Goal: Task Accomplishment & Management: Manage account settings

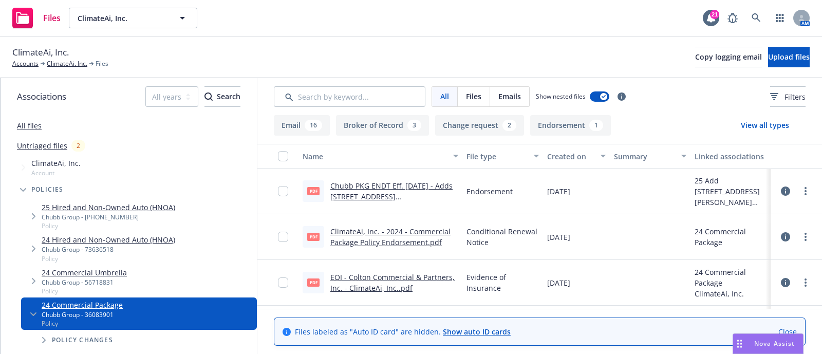
click at [434, 191] on link "Chubb PKG ENDT Eff. 1/22/25 - Adds 527 Howard St., Second Floor, San Francisco,…" at bounding box center [391, 196] width 122 height 31
click at [387, 239] on link "ClimateAi, Inc. - 2024 - Commercial Package Policy Endorsement.pdf" at bounding box center [390, 237] width 120 height 21
click at [374, 196] on link "Chubb PKG ENDT Eff. 1/22/25 - Adds 527 Howard St., Second Floor, San Francisco,…" at bounding box center [391, 196] width 122 height 31
click at [59, 61] on link "ClimateAi, Inc." at bounding box center [67, 63] width 41 height 9
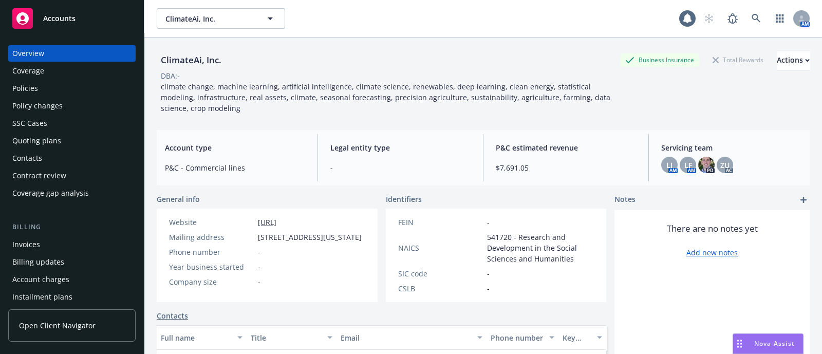
click at [77, 83] on div "Policies" at bounding box center [71, 88] width 119 height 16
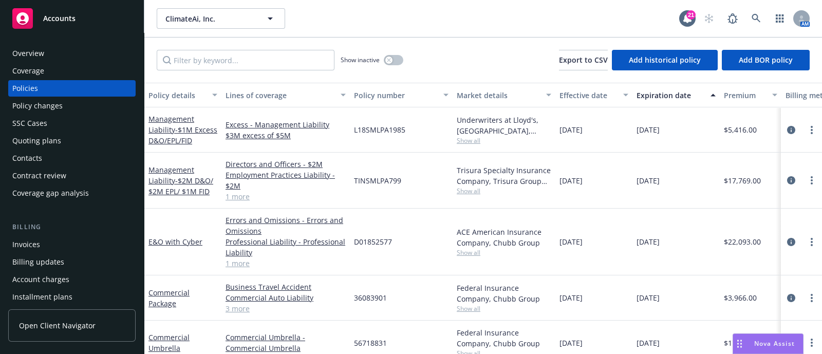
click at [470, 195] on span "Show all" at bounding box center [504, 191] width 95 height 9
click at [483, 136] on span "Show all" at bounding box center [504, 140] width 95 height 9
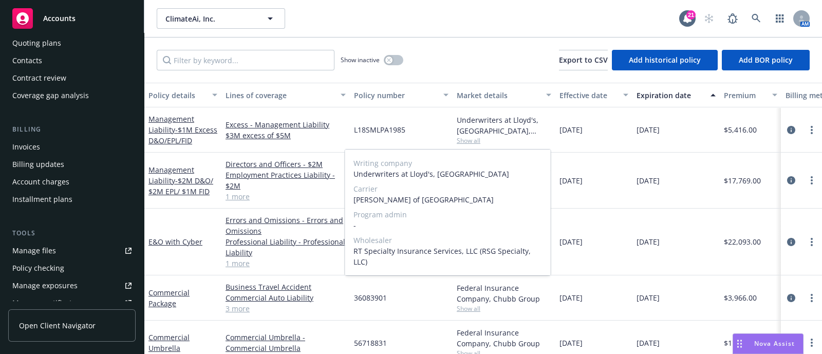
scroll to position [99, 0]
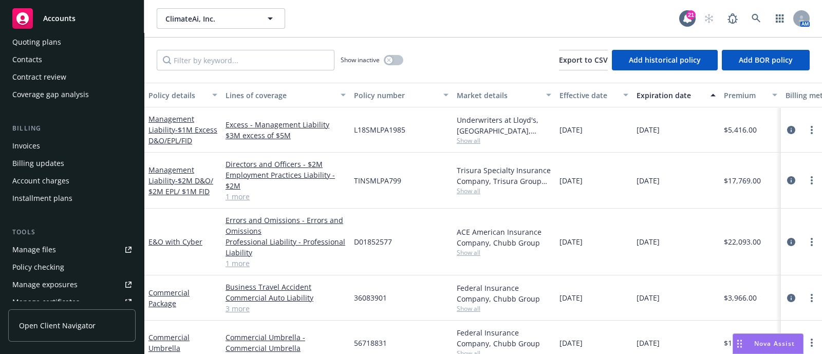
click at [34, 242] on div "Manage files" at bounding box center [34, 250] width 44 height 16
click at [755, 22] on icon at bounding box center [756, 18] width 9 height 9
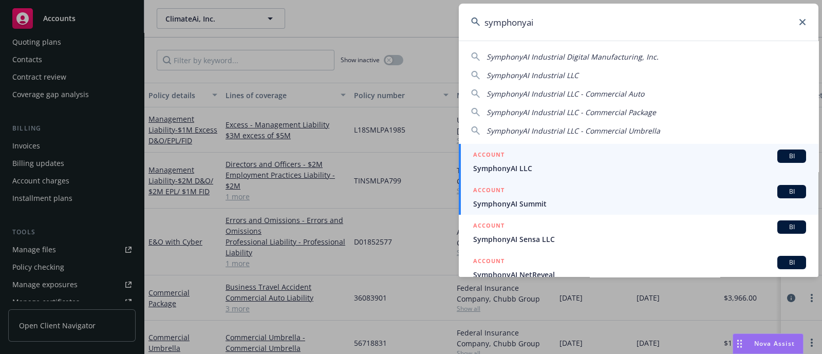
type input "symphonyai"
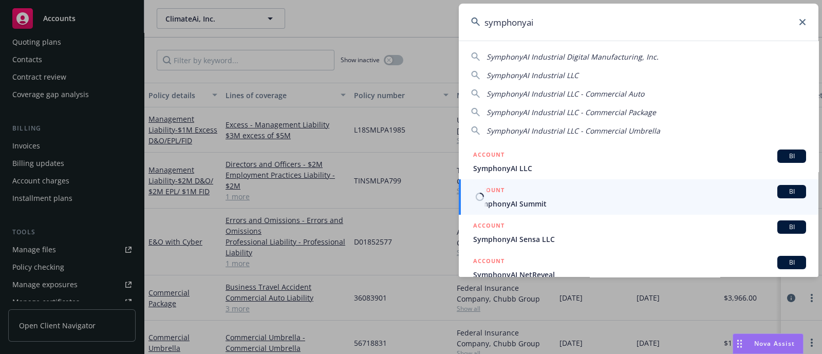
click at [547, 194] on div "ACCOUNT BI" at bounding box center [639, 191] width 333 height 13
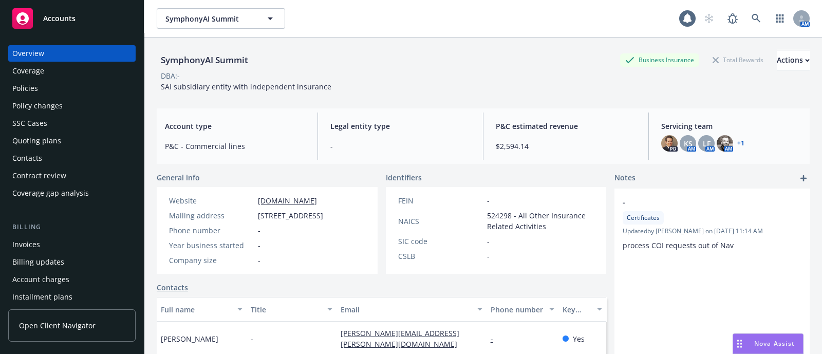
click at [27, 86] on div "Policies" at bounding box center [25, 88] width 26 height 16
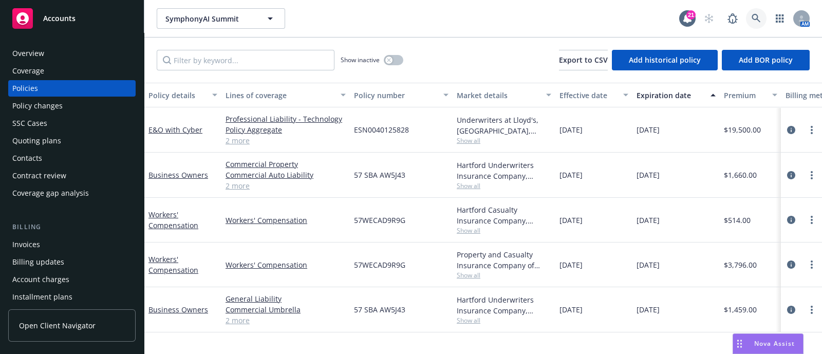
click at [755, 15] on icon at bounding box center [756, 18] width 9 height 9
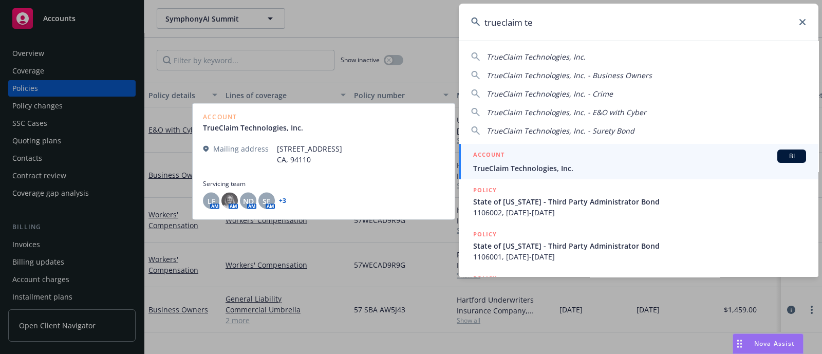
type input "trueclaim te"
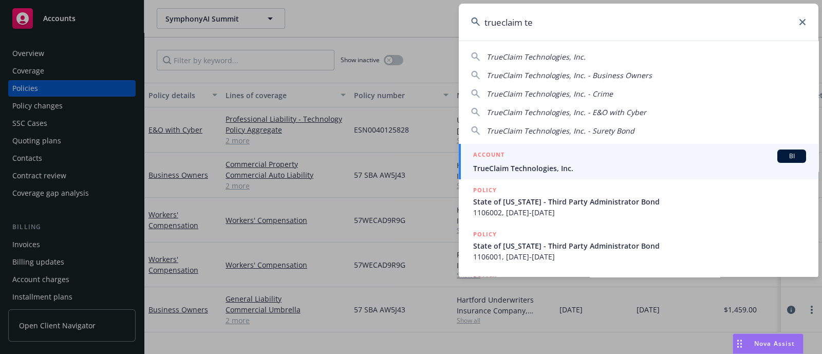
click at [547, 150] on div "ACCOUNT BI" at bounding box center [639, 156] width 333 height 13
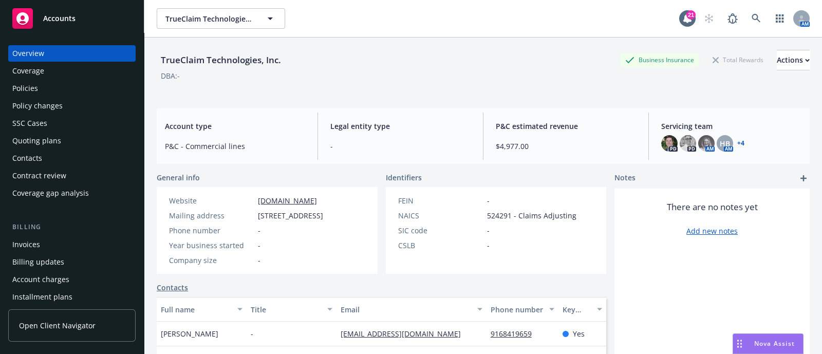
click at [77, 83] on div "Policies" at bounding box center [71, 88] width 119 height 16
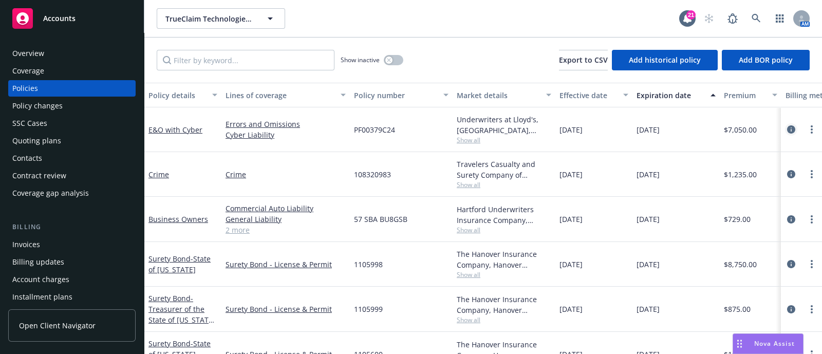
click at [787, 130] on icon "circleInformation" at bounding box center [791, 129] width 8 height 8
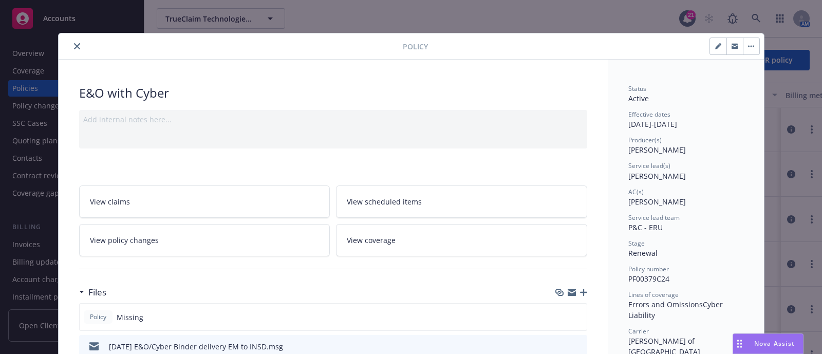
click at [74, 47] on icon "close" at bounding box center [77, 46] width 6 height 6
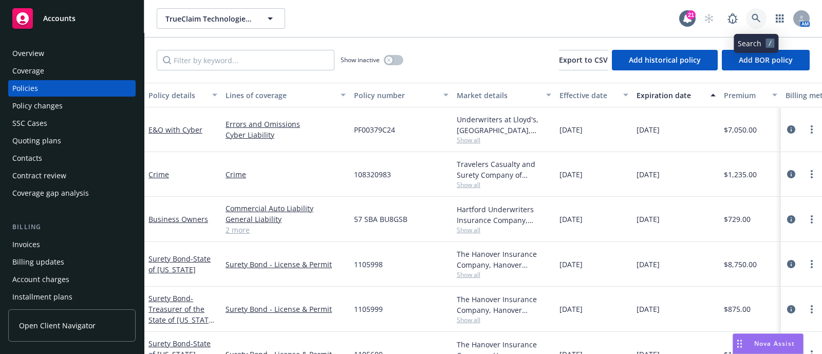
click at [754, 19] on icon at bounding box center [756, 18] width 9 height 9
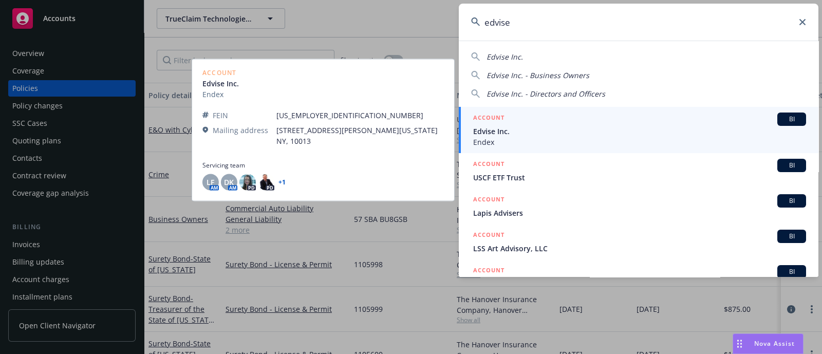
type input "edvise"
click at [488, 127] on span "Edvise Inc." at bounding box center [639, 131] width 333 height 11
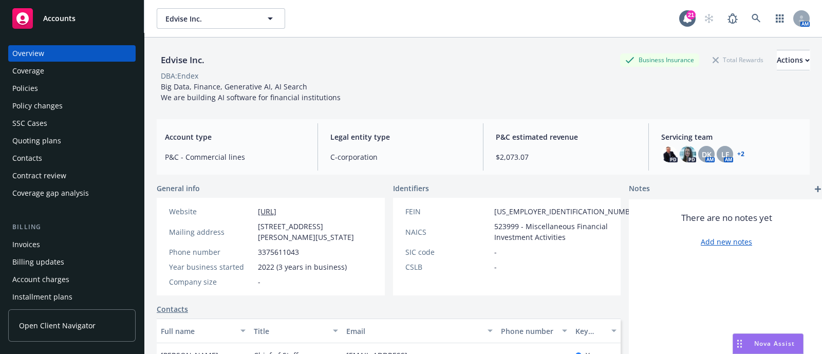
click at [46, 95] on div "Policies" at bounding box center [71, 88] width 119 height 16
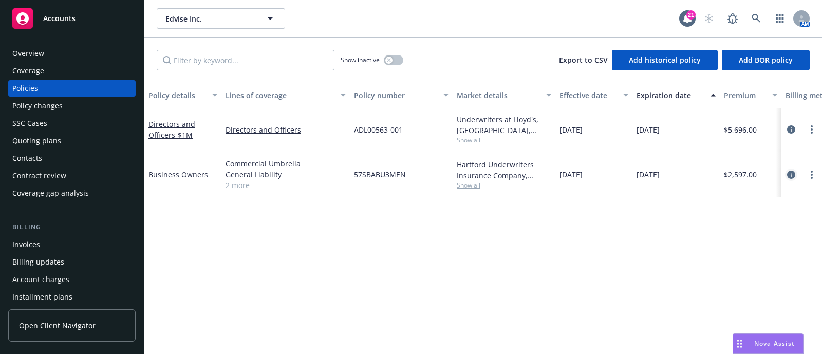
click at [793, 176] on icon "circleInformation" at bounding box center [791, 175] width 8 height 8
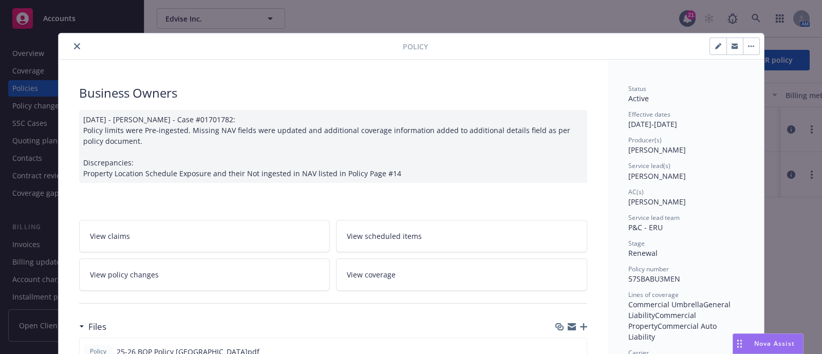
click at [74, 50] on button "close" at bounding box center [77, 46] width 12 height 12
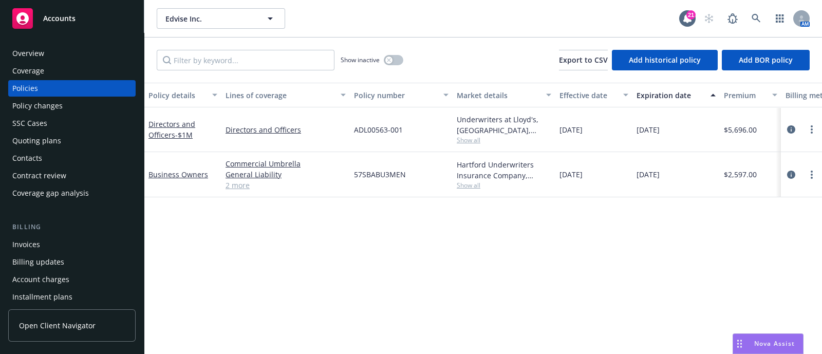
click at [67, 99] on div "Policy changes" at bounding box center [71, 106] width 119 height 16
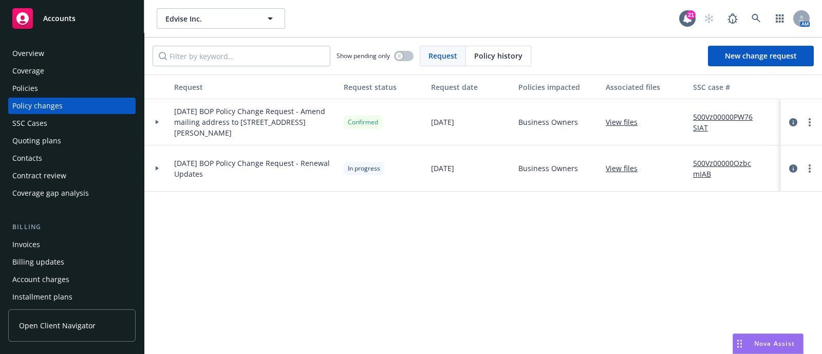
click at [161, 170] on div at bounding box center [157, 168] width 26 height 46
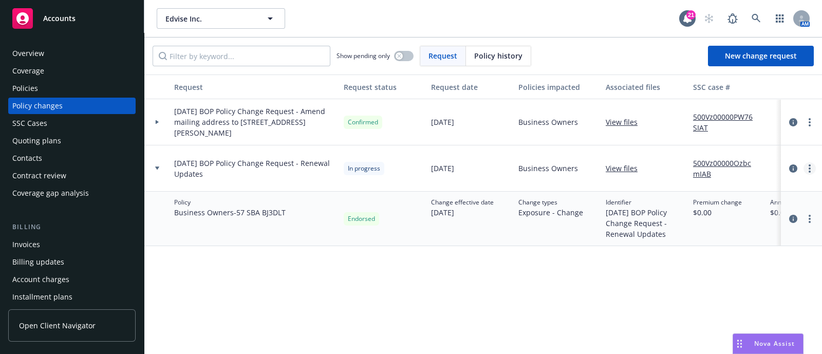
click at [807, 171] on link "more" at bounding box center [810, 168] width 12 height 12
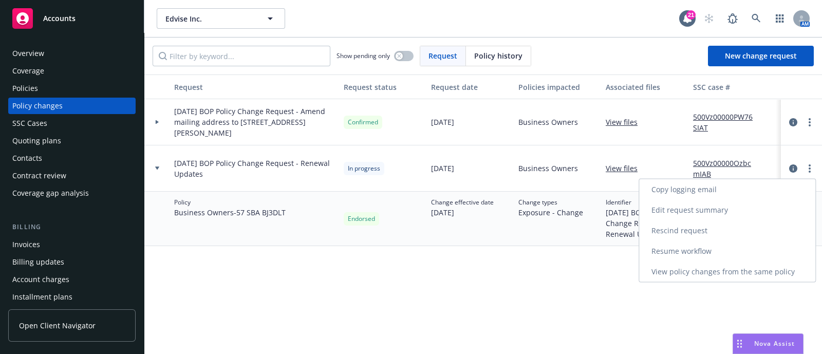
click at [709, 255] on link "Resume workflow" at bounding box center [727, 251] width 176 height 21
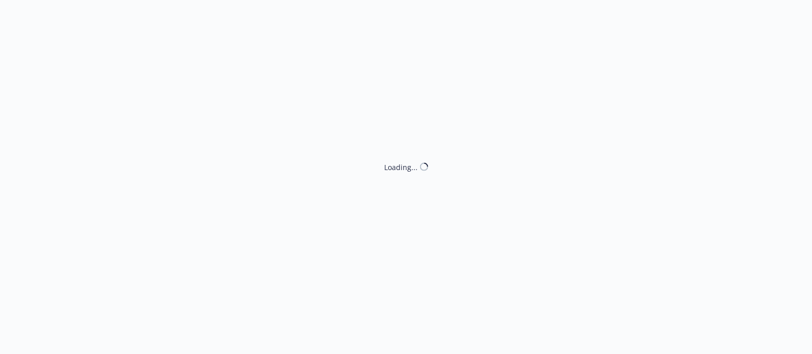
select select "ACCEPTED"
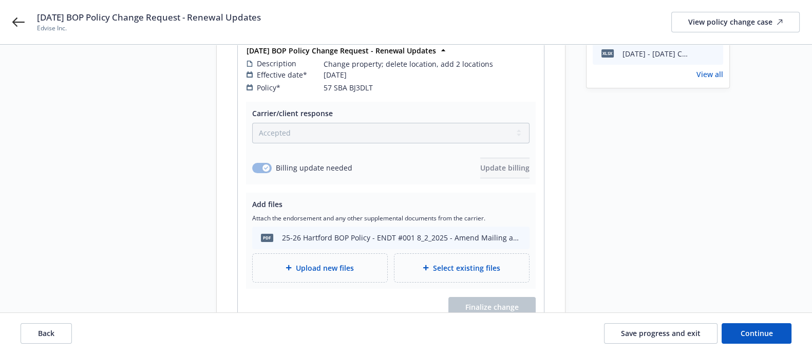
scroll to position [160, 0]
click at [505, 232] on div "25-26 Hartford BOP Policy - ENDT #001 8_2_2025 - Amend Mailing address.pdf" at bounding box center [401, 237] width 239 height 11
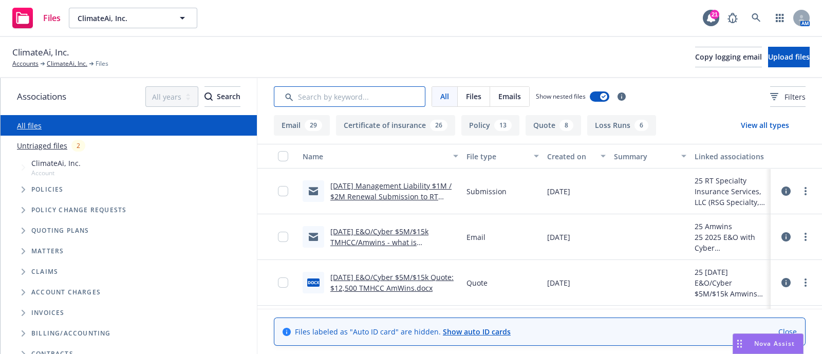
click at [354, 99] on input "Search by keyword..." at bounding box center [350, 96] width 152 height 21
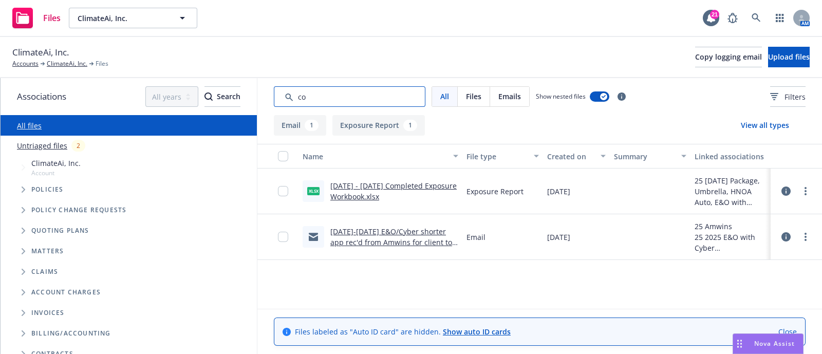
type input "c"
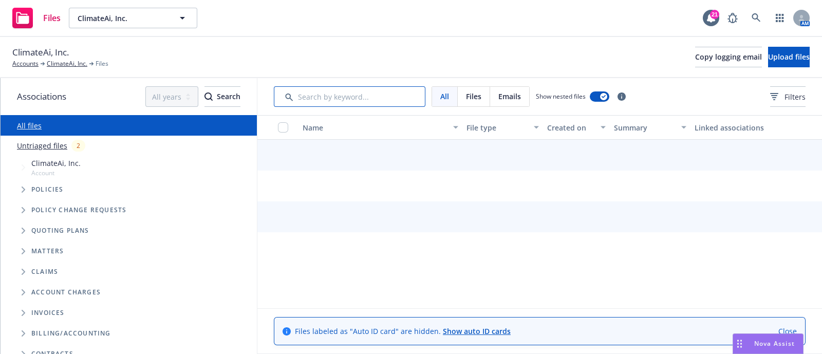
type input "w"
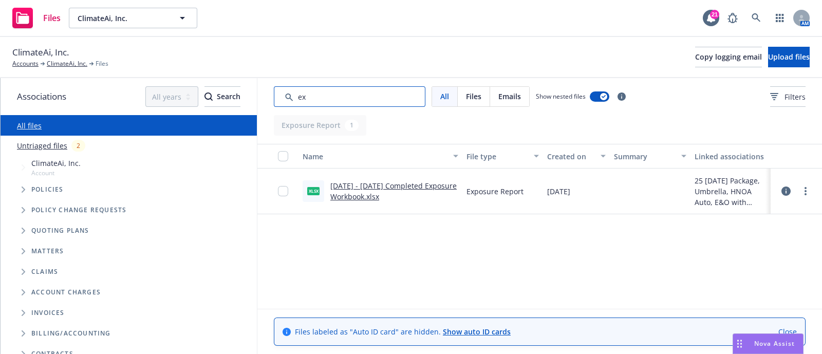
type input "e"
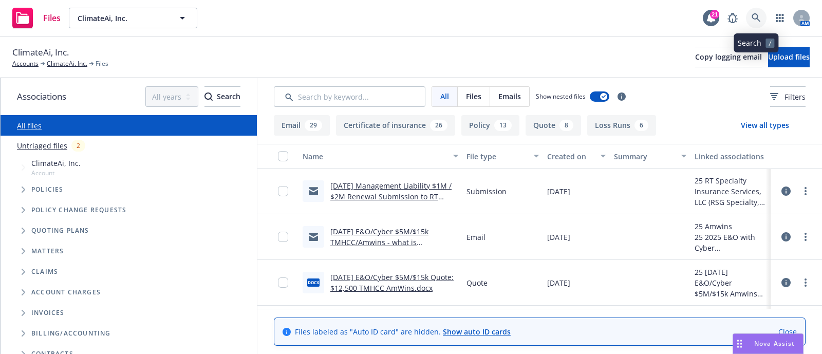
click at [752, 21] on icon at bounding box center [756, 17] width 9 height 9
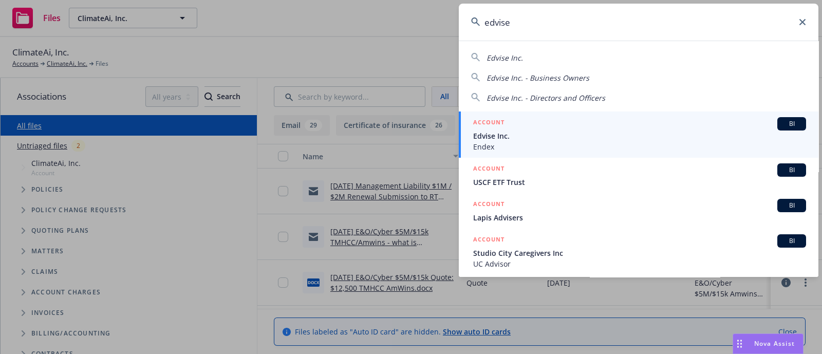
type input "edvise"
click at [490, 132] on span "Edvise Inc." at bounding box center [639, 136] width 333 height 11
